Goal: Book appointment/travel/reservation

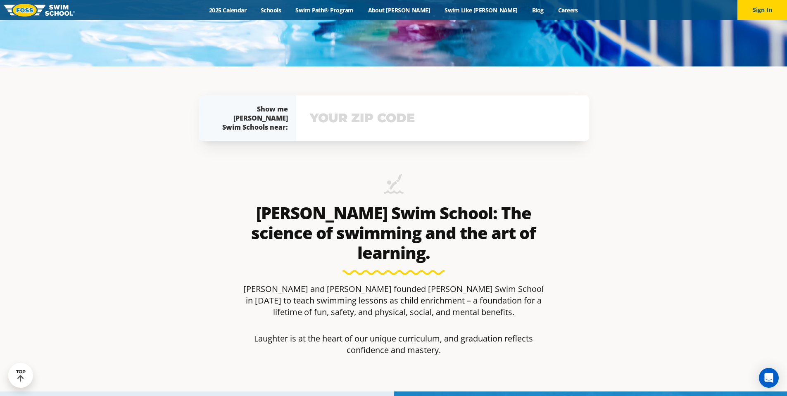
click at [352, 118] on input "text" at bounding box center [442, 118] width 269 height 24
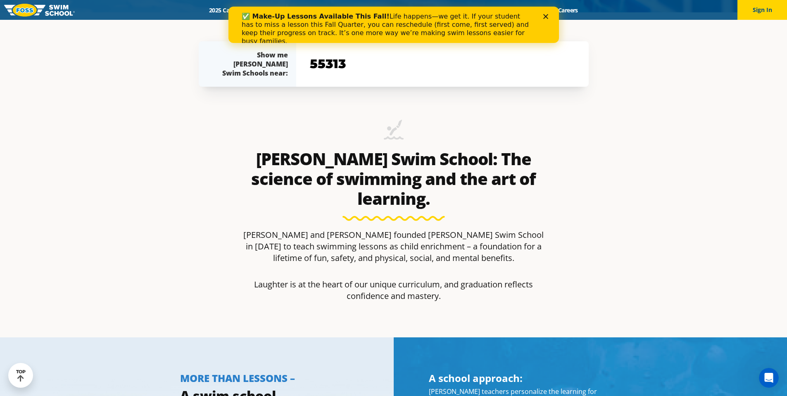
type input "55313"
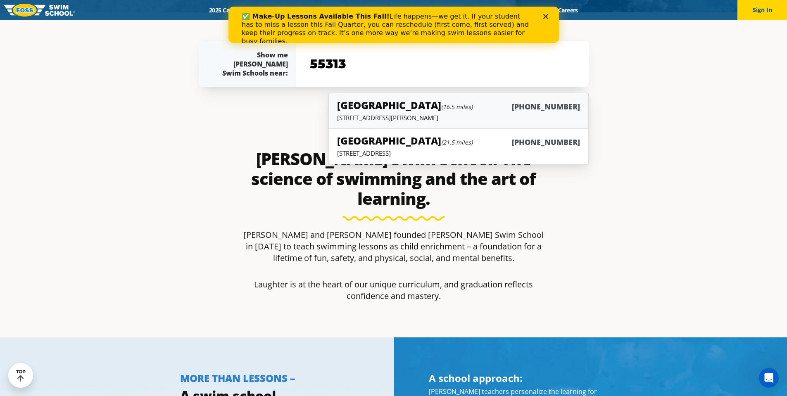
click at [414, 117] on p "[STREET_ADDRESS][PERSON_NAME]" at bounding box center [458, 118] width 243 height 8
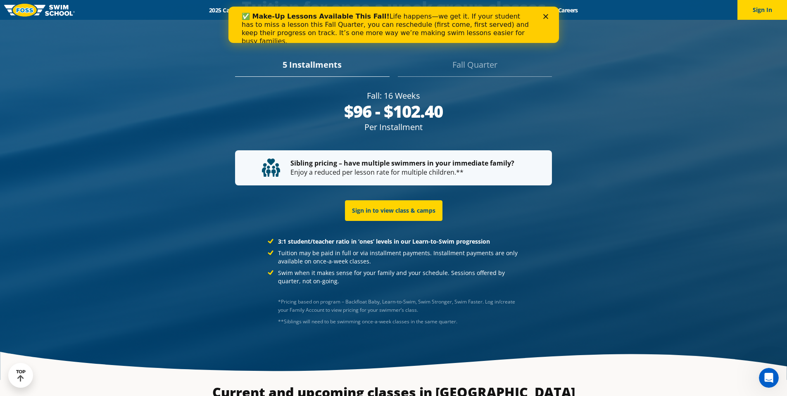
scroll to position [1746, 0]
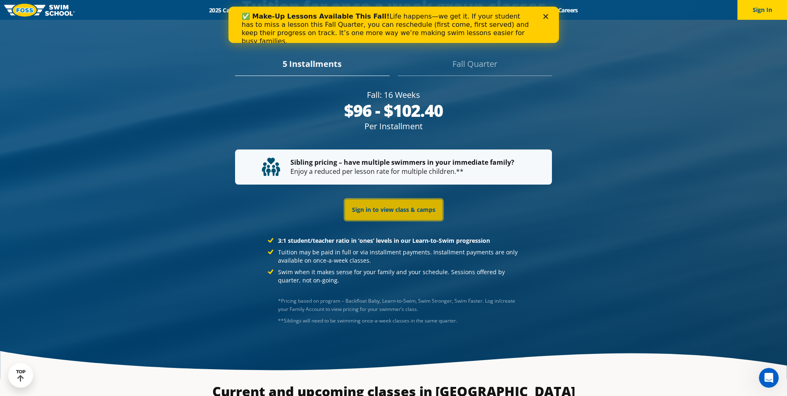
click at [390, 200] on link "Sign in to view class & camps" at bounding box center [394, 210] width 98 height 21
